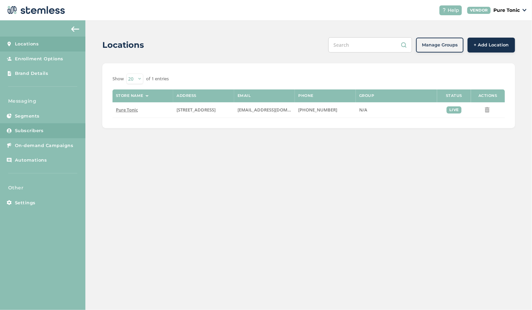
click at [33, 126] on link "Subscribers" at bounding box center [42, 130] width 85 height 15
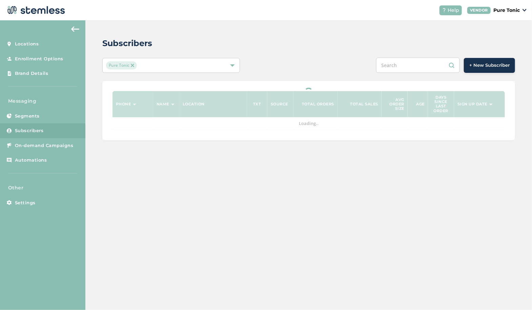
click at [497, 67] on span "+ New Subscriber" at bounding box center [489, 65] width 40 height 7
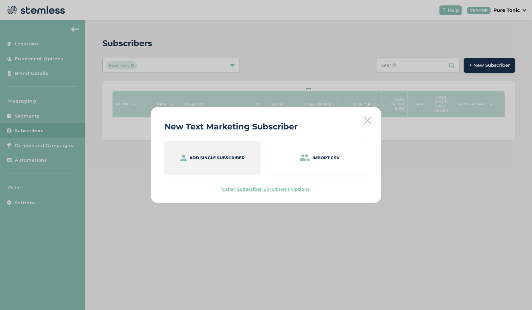
click at [223, 160] on p "Add single subscriber" at bounding box center [217, 158] width 55 height 6
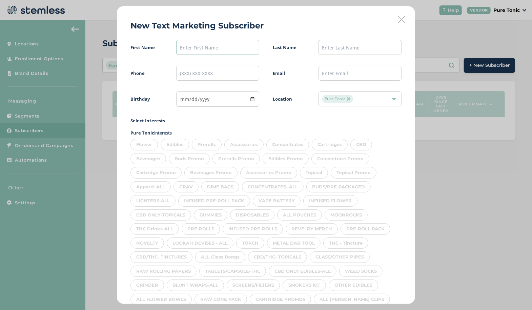
click at [203, 46] on input "text" at bounding box center [217, 47] width 83 height 15
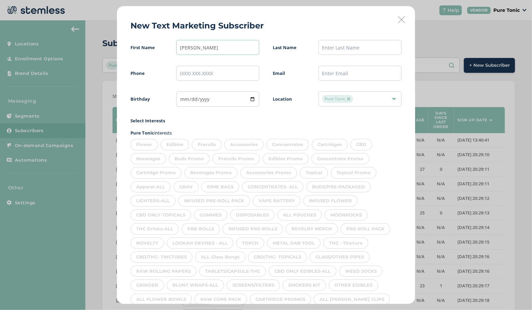
type input "[PERSON_NAME]"
click at [329, 47] on input "text" at bounding box center [359, 47] width 83 height 15
type input "[PERSON_NAME]"
click at [208, 71] on input "tel" at bounding box center [217, 73] width 83 height 15
type input "[PHONE_NUMBER]"
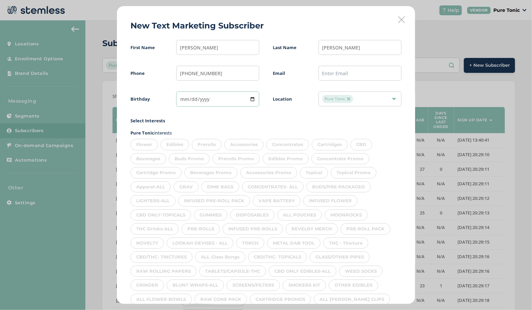
click at [182, 100] on input "date" at bounding box center [217, 98] width 83 height 15
type input "[DATE]"
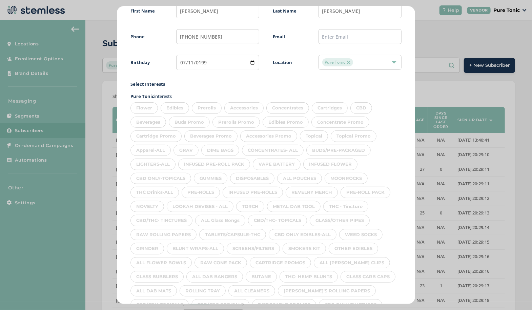
click at [152, 104] on div "Flower" at bounding box center [143, 108] width 27 height 12
click at [181, 104] on div "Edibles" at bounding box center [175, 108] width 28 height 12
click at [214, 112] on div "Prerolls" at bounding box center [207, 108] width 30 height 12
click at [249, 113] on div "Accessories" at bounding box center [243, 108] width 39 height 12
click at [290, 108] on div "Concentrates" at bounding box center [287, 108] width 43 height 12
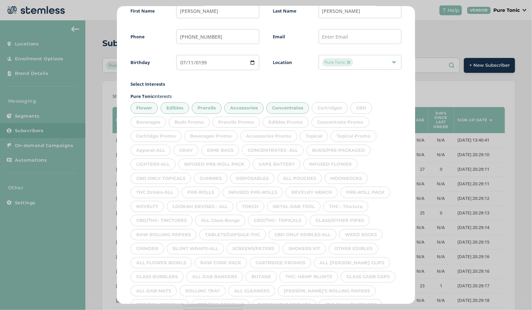
click at [326, 109] on div "Cartridges" at bounding box center [330, 108] width 36 height 12
click at [363, 110] on div "CBD" at bounding box center [361, 108] width 22 height 12
click at [154, 120] on div "Beverages" at bounding box center [148, 123] width 36 height 12
click at [312, 134] on div "Topical" at bounding box center [314, 136] width 28 height 12
click at [152, 149] on div "Apparel-ALL" at bounding box center [150, 151] width 40 height 12
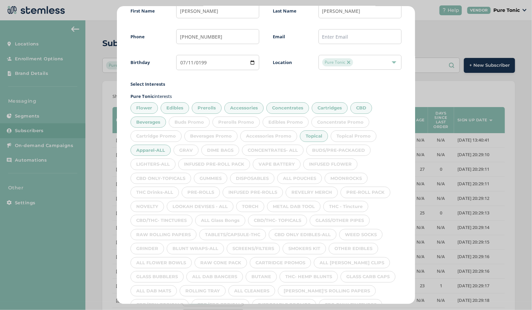
click at [190, 151] on div "GRAV" at bounding box center [185, 151] width 25 height 12
click at [221, 150] on div "DIME BAGS" at bounding box center [220, 151] width 38 height 12
click at [267, 148] on div "CONCENTRATES- ALL" at bounding box center [273, 151] width 62 height 12
click at [339, 149] on div "BUDS/PRE-PACKAGED" at bounding box center [338, 151] width 64 height 12
click at [335, 163] on div "INFUSED FLOWER" at bounding box center [330, 165] width 54 height 12
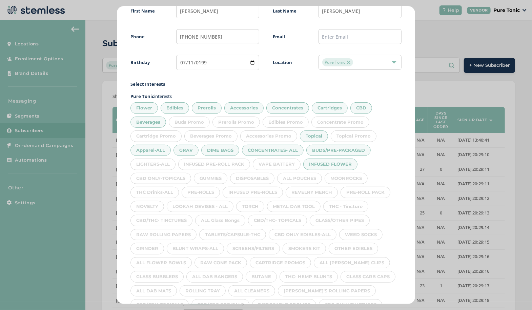
click at [273, 162] on div "VAPE BATTERY" at bounding box center [277, 165] width 48 height 12
click at [217, 168] on div "INFUSED PRE-ROLL PACK" at bounding box center [214, 165] width 72 height 12
click at [157, 161] on div "LIGHTERS-ALL" at bounding box center [152, 165] width 45 height 12
click at [161, 178] on div "CBD ONLY-TOPICALS" at bounding box center [160, 179] width 61 height 12
click at [213, 177] on div "GUMMIES" at bounding box center [211, 179] width 34 height 12
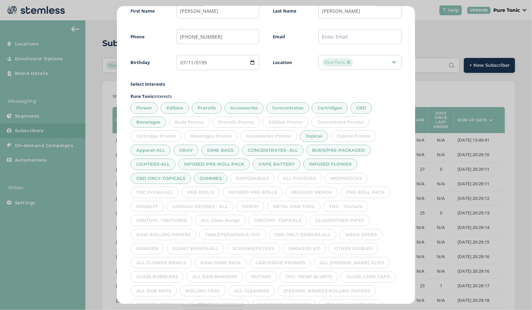
click at [260, 177] on div "DISPOSABLES" at bounding box center [252, 179] width 44 height 12
click at [300, 176] on div "ALL POUCHES" at bounding box center [299, 179] width 45 height 12
click at [349, 174] on div "MOONROCKS" at bounding box center [346, 179] width 43 height 12
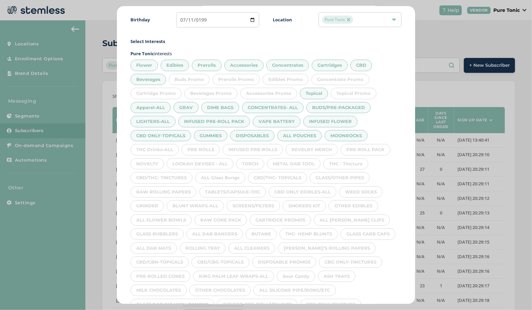
scroll to position [78, 0]
click at [320, 151] on div "REVELRY MERCH" at bounding box center [312, 151] width 52 height 12
click at [356, 150] on div "PRE-ROLL PACK" at bounding box center [366, 151] width 50 height 12
click at [268, 148] on div "INFUSED PRE-ROLLS" at bounding box center [253, 151] width 60 height 12
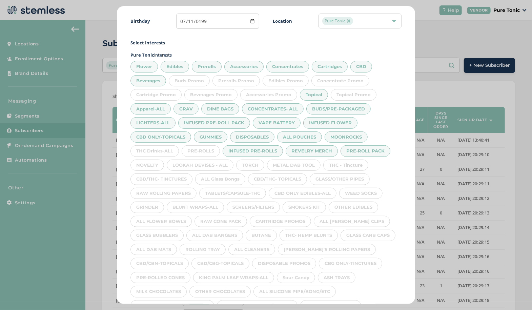
click at [209, 150] on div "PRE-ROLLS" at bounding box center [201, 151] width 38 height 12
click at [160, 148] on div "THC Drinks-ALL" at bounding box center [154, 151] width 48 height 12
click at [145, 161] on div "NOVELTY" at bounding box center [147, 166] width 34 height 12
click at [189, 161] on div "LOOKAH DEVISES - ALL" at bounding box center [200, 166] width 67 height 12
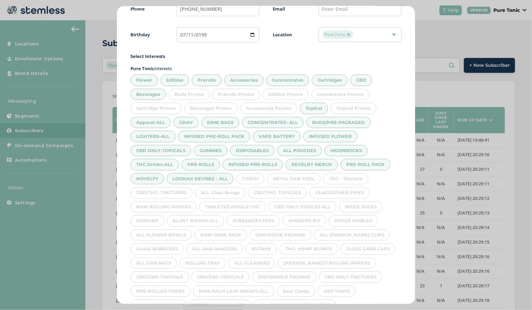
scroll to position [64, 0]
click at [298, 178] on div "METAL DAB TOOL" at bounding box center [294, 180] width 54 height 12
click at [337, 180] on div "THC - Tincture" at bounding box center [345, 180] width 45 height 12
click at [252, 174] on div "TORCH" at bounding box center [250, 180] width 28 height 12
click at [335, 192] on div "GLASS/OTHER PIPES" at bounding box center [340, 194] width 60 height 12
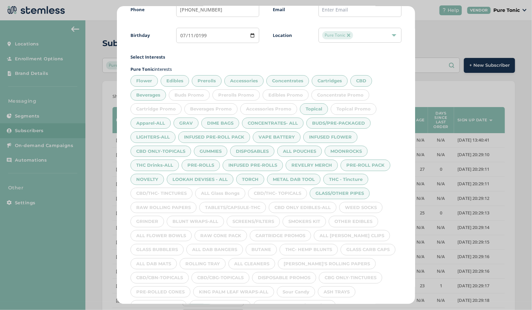
click at [286, 193] on div "CBD/THC- TOPICALS" at bounding box center [277, 194] width 59 height 12
click at [227, 192] on div "ALL Glass Bongs" at bounding box center [220, 194] width 50 height 12
click at [170, 191] on div "CBD/THC- TINCTURES" at bounding box center [161, 194] width 62 height 12
click at [173, 205] on div "RAW ROLLING PAPERS" at bounding box center [163, 208] width 66 height 12
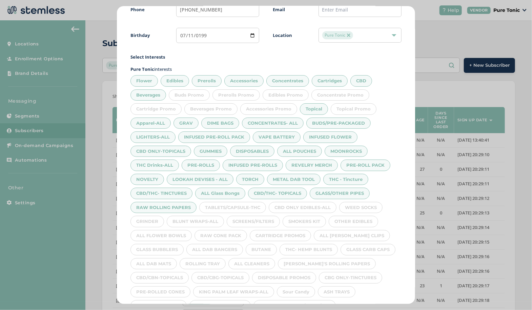
click at [225, 205] on div "TABLETS/CAPSULE-THC" at bounding box center [232, 208] width 67 height 12
click at [293, 204] on div "CBD ONLY EDIBLES-ALL" at bounding box center [303, 208] width 68 height 12
click at [350, 203] on div "WEED SOCKS" at bounding box center [360, 208] width 43 height 12
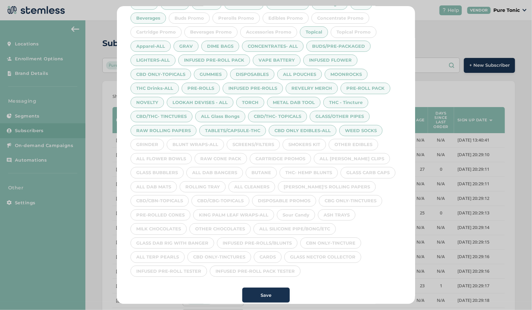
scroll to position [140, 0]
click at [368, 142] on div "OTHER EDIBLES" at bounding box center [353, 146] width 49 height 12
click at [350, 155] on div "ALL [PERSON_NAME] CLIPS" at bounding box center [352, 160] width 76 height 12
click at [367, 172] on div "GLASS CARB CAPS" at bounding box center [368, 174] width 55 height 12
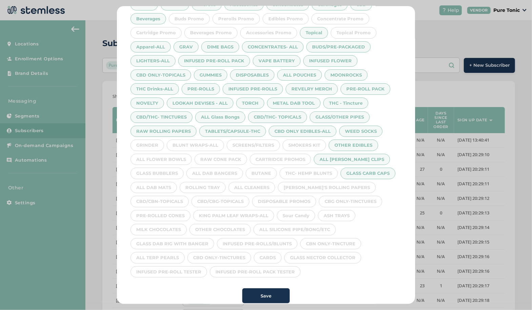
click at [354, 183] on div "[PERSON_NAME]'S ROLLING PAPERS" at bounding box center [327, 188] width 98 height 12
click at [350, 201] on div "CBG ONLY-TINCTURES" at bounding box center [350, 202] width 63 height 12
click at [344, 216] on div "ASH TRAYS" at bounding box center [337, 216] width 38 height 12
click at [320, 224] on div "ALL SILICONE PIPE/BONG/ETC" at bounding box center [294, 230] width 82 height 12
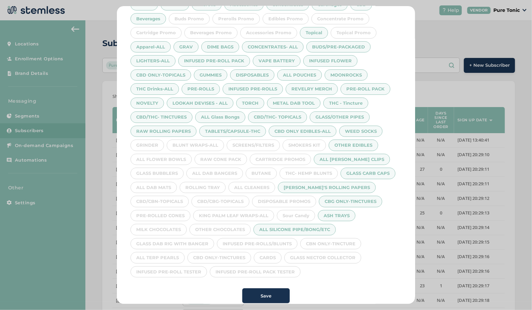
click at [329, 238] on div "CBN ONLY-TINCTURE" at bounding box center [330, 244] width 61 height 12
click at [322, 255] on div "GLASS NECTOR COLLECTOR" at bounding box center [322, 258] width 77 height 12
click at [276, 267] on div "INFUSED PRE-ROLL PACK TESTER" at bounding box center [255, 272] width 91 height 12
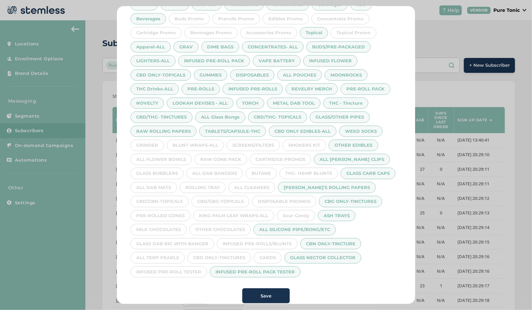
click at [265, 254] on div "CARDS" at bounding box center [268, 258] width 28 height 12
click at [270, 242] on div "INFUSED PRE-ROLLS/BLUNTS" at bounding box center [257, 244] width 81 height 12
click at [198, 271] on div "INFUSED PRE-ROLL TESTER" at bounding box center [168, 272] width 77 height 12
click at [223, 254] on div "CBD ONLY-TINCTURES" at bounding box center [219, 258] width 64 height 12
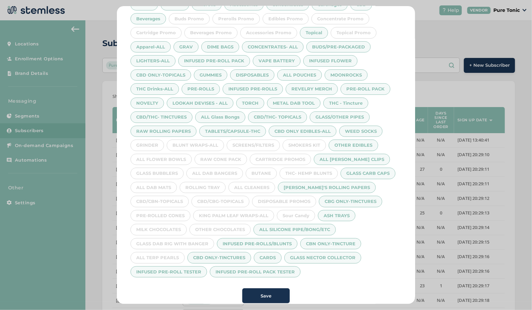
click at [162, 252] on div "ALL TERP PEARLS" at bounding box center [157, 258] width 54 height 12
click at [190, 240] on div "GLASS DAB RIG WITH BANGER" at bounding box center [172, 244] width 84 height 12
click at [229, 224] on div "OTHER CHOCOLATES" at bounding box center [219, 230] width 61 height 12
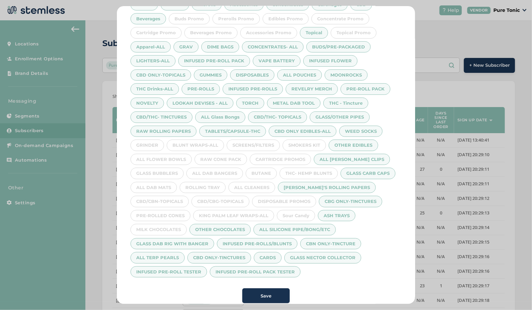
click at [302, 213] on div "Sour Candy" at bounding box center [296, 216] width 38 height 12
click at [258, 211] on div "KING PALM LEAF WRAPS-ALL" at bounding box center [233, 216] width 81 height 12
click at [173, 225] on div "MILK CHOCOLATES" at bounding box center [158, 230] width 56 height 12
click at [175, 210] on div "PRE-ROLLED CONES" at bounding box center [160, 216] width 60 height 12
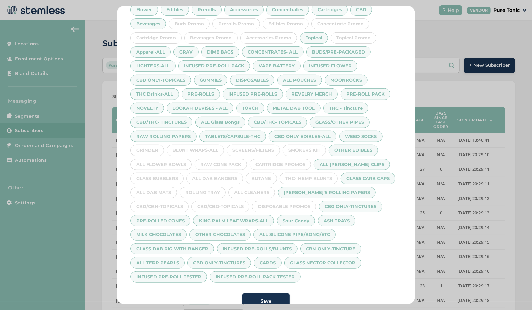
scroll to position [134, 0]
click at [234, 205] on div "CBD/CBG-TOPICALS" at bounding box center [220, 208] width 58 height 12
click at [174, 203] on div "CBD/CBN-TOPICALS" at bounding box center [159, 208] width 58 height 12
click at [262, 190] on div "ALL CLEANERS" at bounding box center [251, 194] width 47 height 12
click at [313, 179] on div "THC- HEMP BLUNTS" at bounding box center [309, 179] width 58 height 12
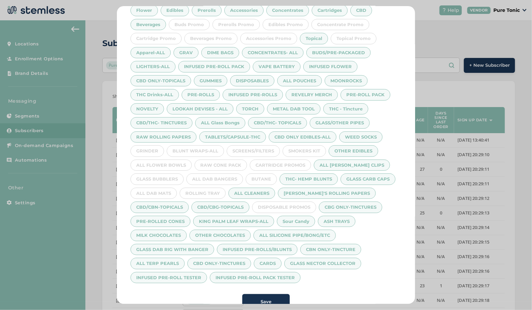
click at [307, 147] on div "SMOKERS KIT" at bounding box center [304, 151] width 43 height 12
click at [257, 147] on div "SCREENS/FILTERS" at bounding box center [253, 151] width 53 height 12
click at [265, 176] on div "BUTANE" at bounding box center [261, 179] width 31 height 12
click at [229, 175] on div "ALL DAB BANGERS" at bounding box center [214, 179] width 57 height 12
click at [207, 147] on div "BLUNT WRAPS-ALL" at bounding box center [195, 151] width 57 height 12
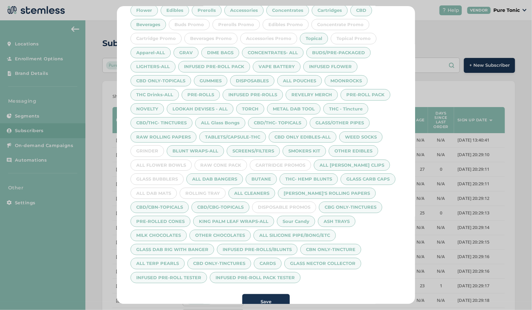
click at [229, 160] on div "RAW CONE PACK" at bounding box center [220, 166] width 53 height 12
click at [212, 190] on div "ROLLING TRAY" at bounding box center [203, 194] width 46 height 12
click at [169, 188] on div "ALL DAB MATS" at bounding box center [153, 194] width 46 height 12
click at [170, 176] on div "GLASS BUBBLERS" at bounding box center [156, 179] width 53 height 12
click at [176, 165] on div "ALL FLOWER BOWLS" at bounding box center [160, 166] width 61 height 12
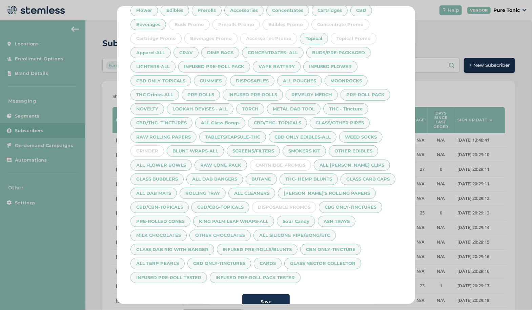
click at [152, 150] on div "GRINDER" at bounding box center [147, 151] width 34 height 12
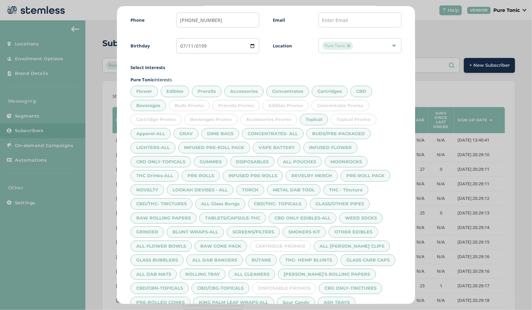
scroll to position [144, 0]
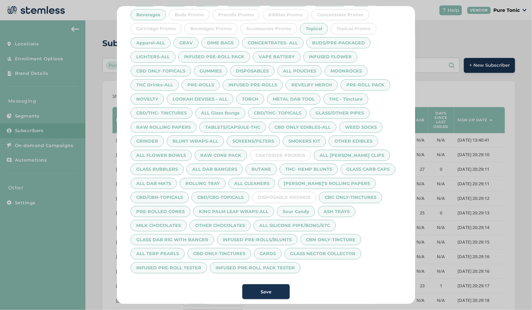
click at [266, 289] on span "Save" at bounding box center [266, 292] width 11 height 7
